Goal: Download file/media

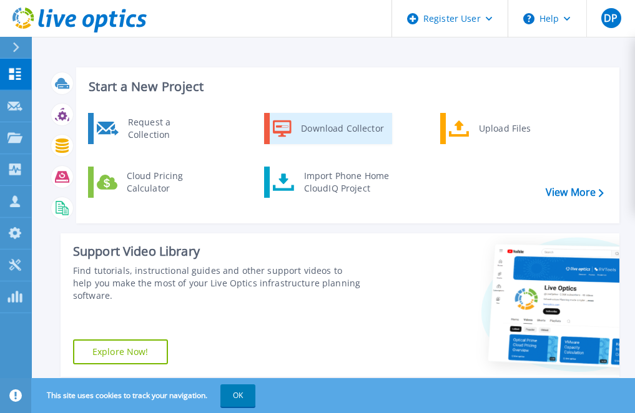
click at [331, 123] on div "Download Collector" at bounding box center [342, 128] width 94 height 25
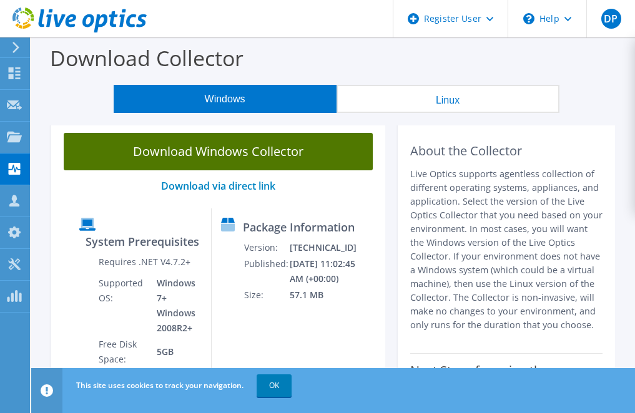
click at [206, 153] on link "Download Windows Collector" at bounding box center [218, 151] width 309 height 37
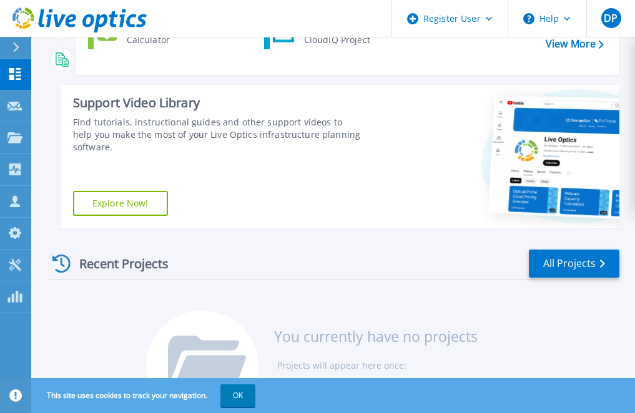
scroll to position [186, 0]
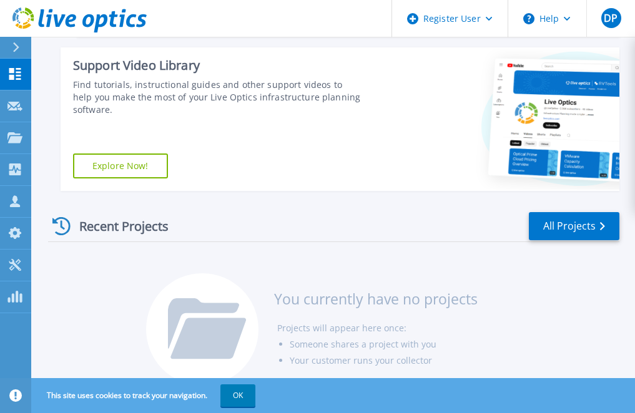
click at [129, 164] on link "Explore Now!" at bounding box center [120, 166] width 95 height 25
